Goal: Task Accomplishment & Management: Use online tool/utility

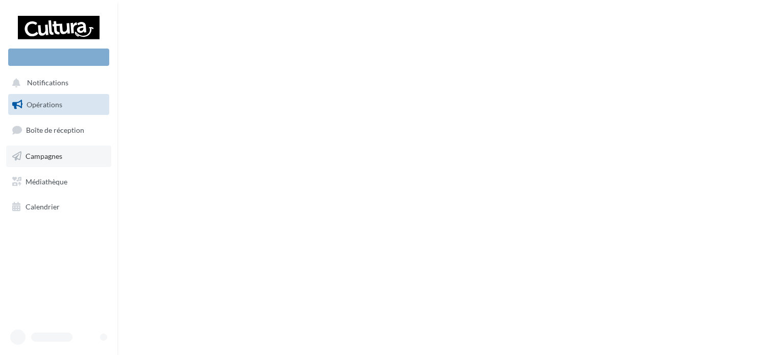
click at [54, 154] on span "Campagnes" at bounding box center [44, 156] width 37 height 9
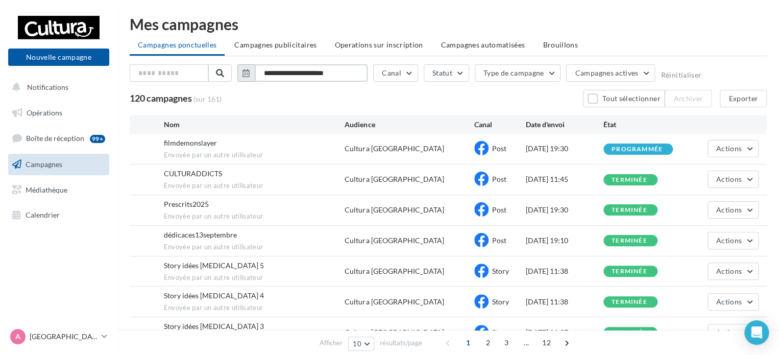
click at [289, 72] on input "**********" at bounding box center [311, 72] width 113 height 17
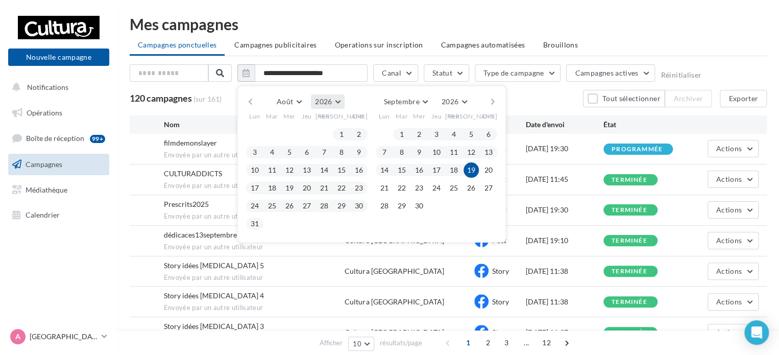
click at [334, 97] on button "2026" at bounding box center [327, 101] width 33 height 14
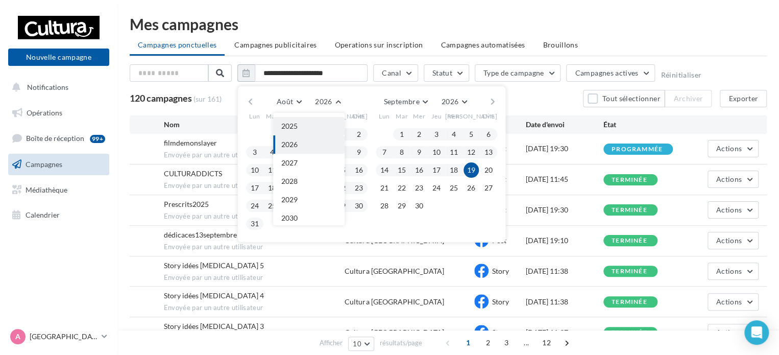
click at [311, 131] on button "2025" at bounding box center [308, 126] width 71 height 18
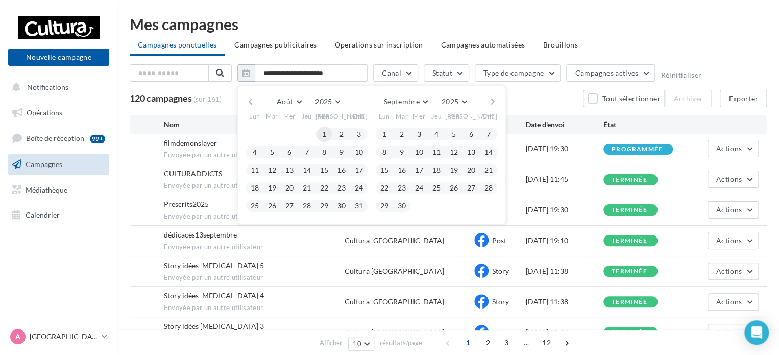
click at [320, 131] on button "1" at bounding box center [323, 134] width 15 height 15
click at [354, 207] on button "31" at bounding box center [358, 205] width 15 height 15
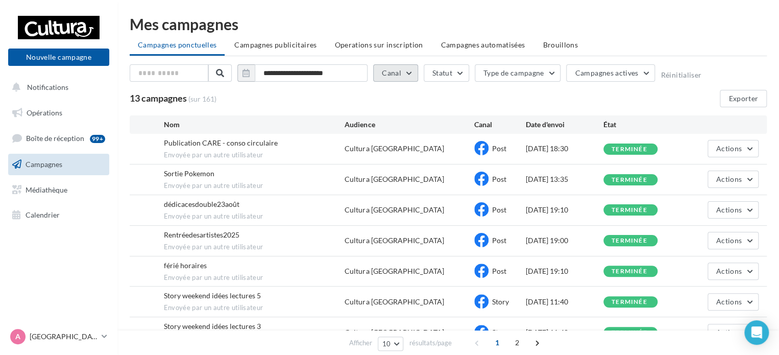
click at [396, 76] on button "Canal" at bounding box center [395, 72] width 45 height 17
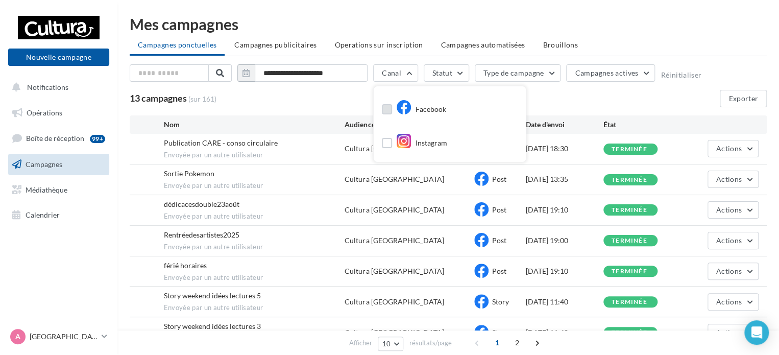
click at [388, 106] on label at bounding box center [387, 109] width 10 height 10
click at [339, 94] on div "13 campagnes (sur 161) Exporter" at bounding box center [448, 98] width 637 height 17
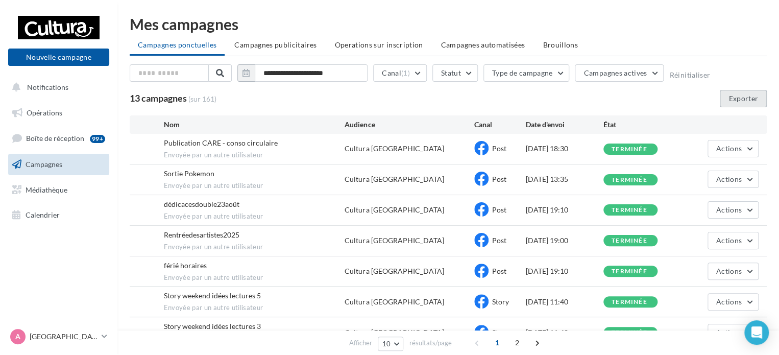
click at [741, 95] on button "Exporter" at bounding box center [742, 98] width 47 height 17
click at [292, 72] on input "**********" at bounding box center [311, 72] width 113 height 17
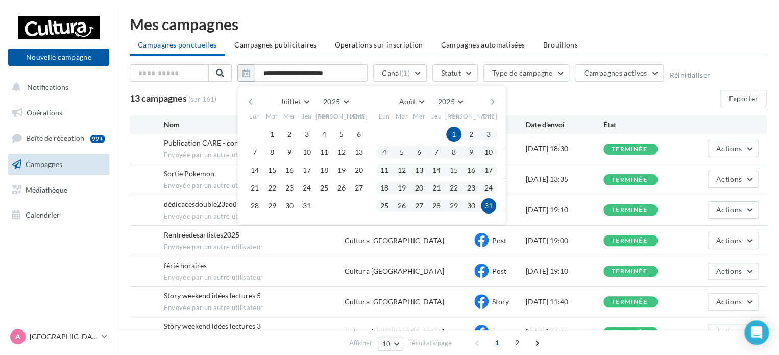
click at [249, 99] on button "button" at bounding box center [250, 101] width 9 height 14
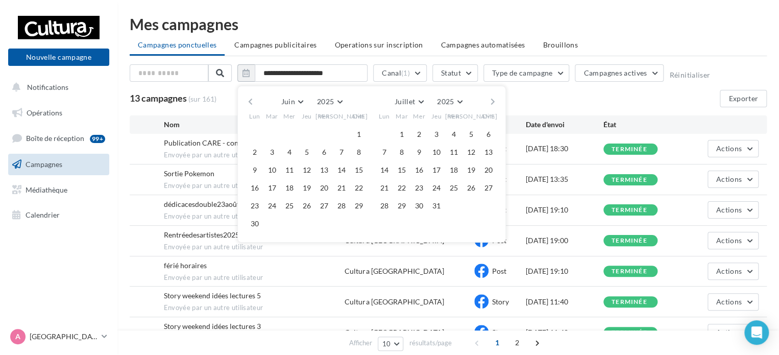
click at [249, 99] on button "button" at bounding box center [250, 101] width 9 height 14
click at [254, 104] on button "button" at bounding box center [250, 101] width 9 height 14
click at [273, 133] on button "1" at bounding box center [271, 134] width 15 height 15
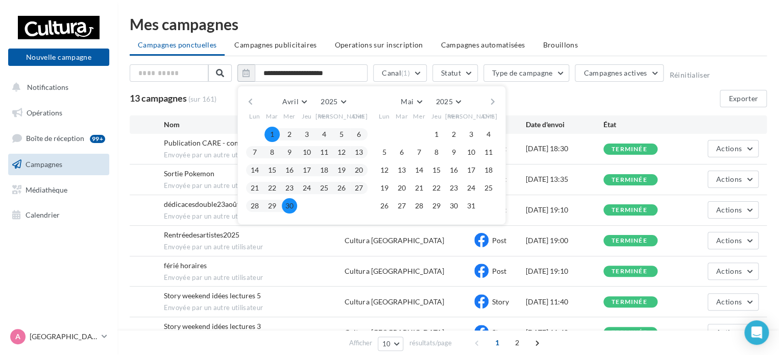
click at [291, 199] on button "30" at bounding box center [289, 205] width 15 height 15
type input "**********"
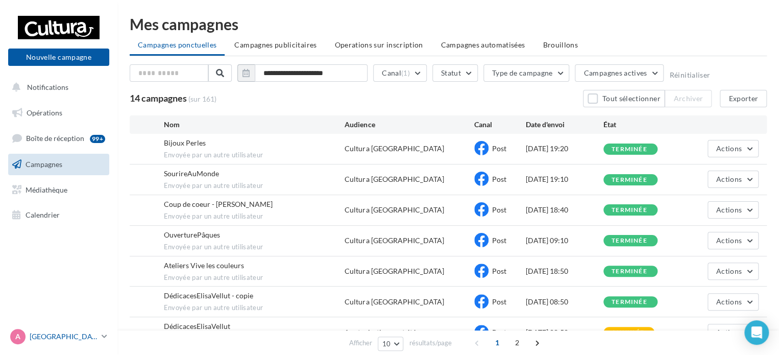
click at [57, 337] on p "[GEOGRAPHIC_DATA]" at bounding box center [64, 336] width 68 height 10
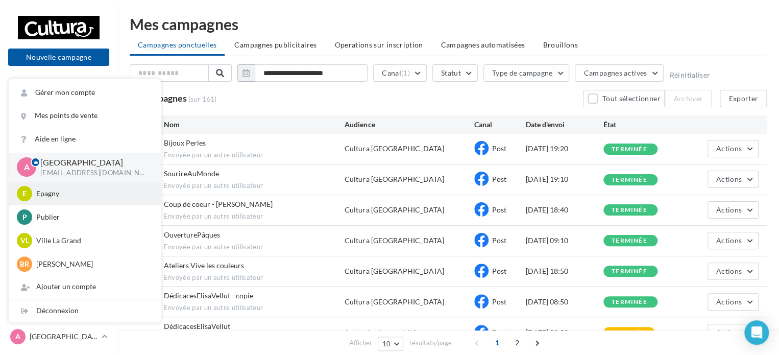
click at [61, 197] on p "Epagny" at bounding box center [92, 193] width 112 height 10
